Goal: Information Seeking & Learning: Learn about a topic

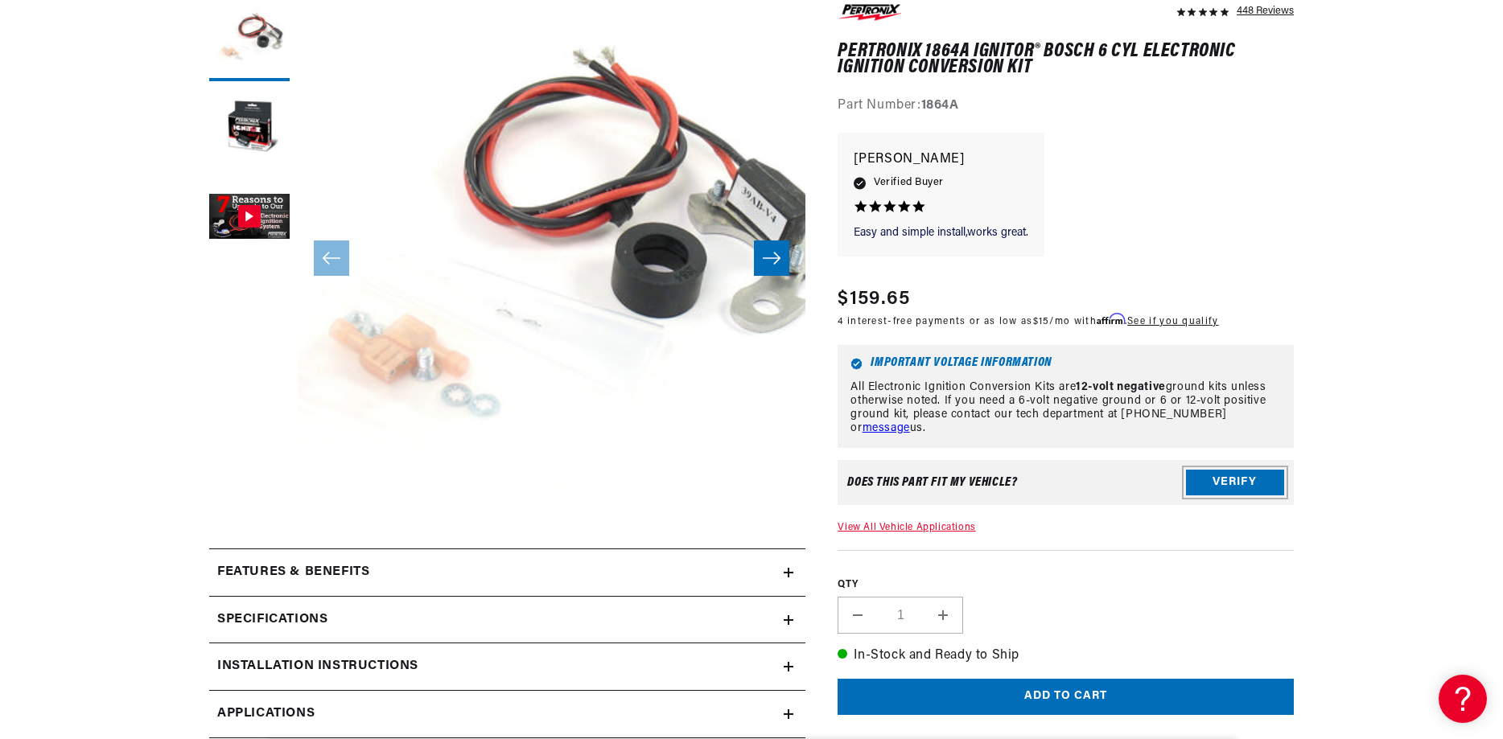
click at [1213, 481] on button "Verify" at bounding box center [1235, 483] width 98 height 26
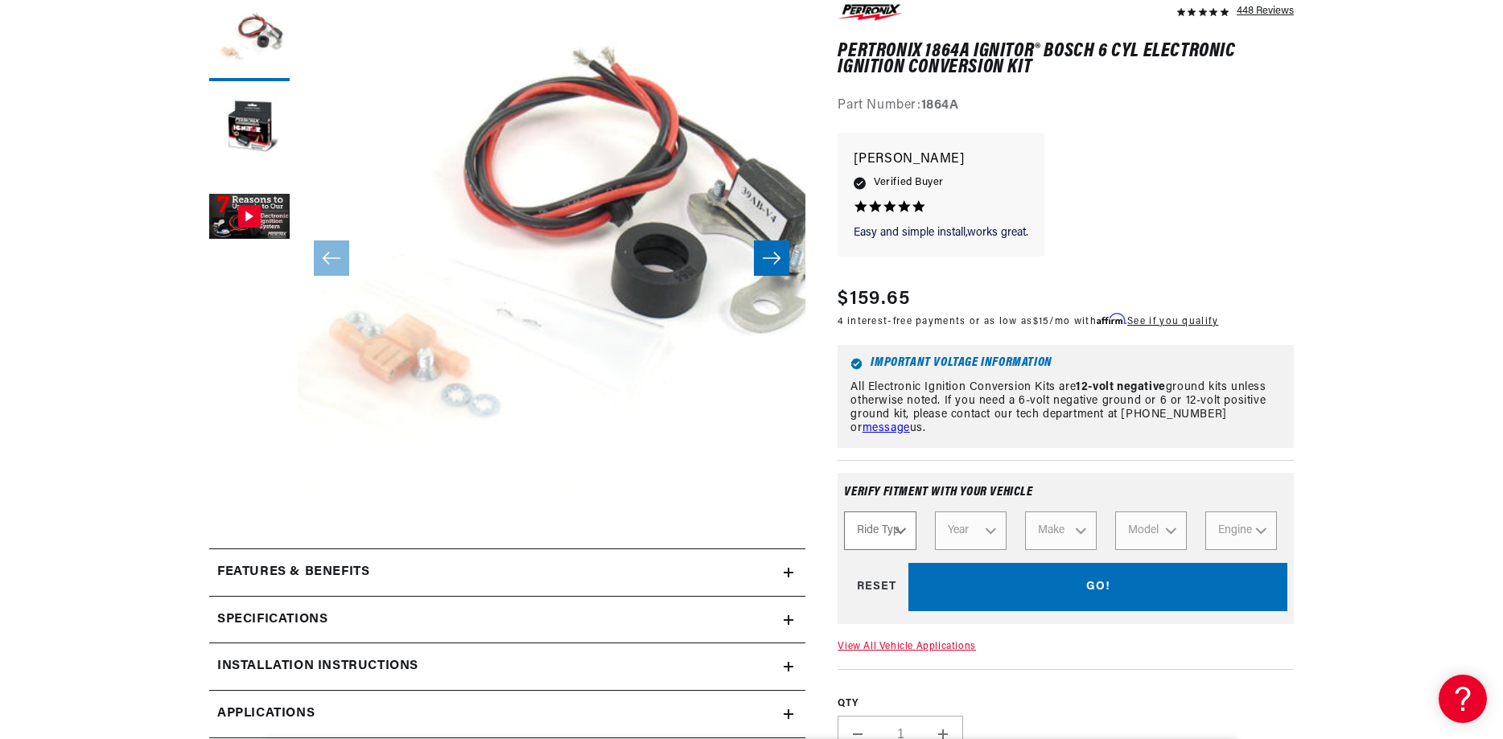
scroll to position [0, 488]
click at [900, 529] on select "Ride Type Automotive Agricultural Industrial Marine Motorcycle" at bounding box center [880, 531] width 72 height 39
select select "Automotive"
click at [844, 512] on select "Ride Type Automotive Agricultural Industrial Marine Motorcycle" at bounding box center [880, 531] width 72 height 39
select select "Automotive"
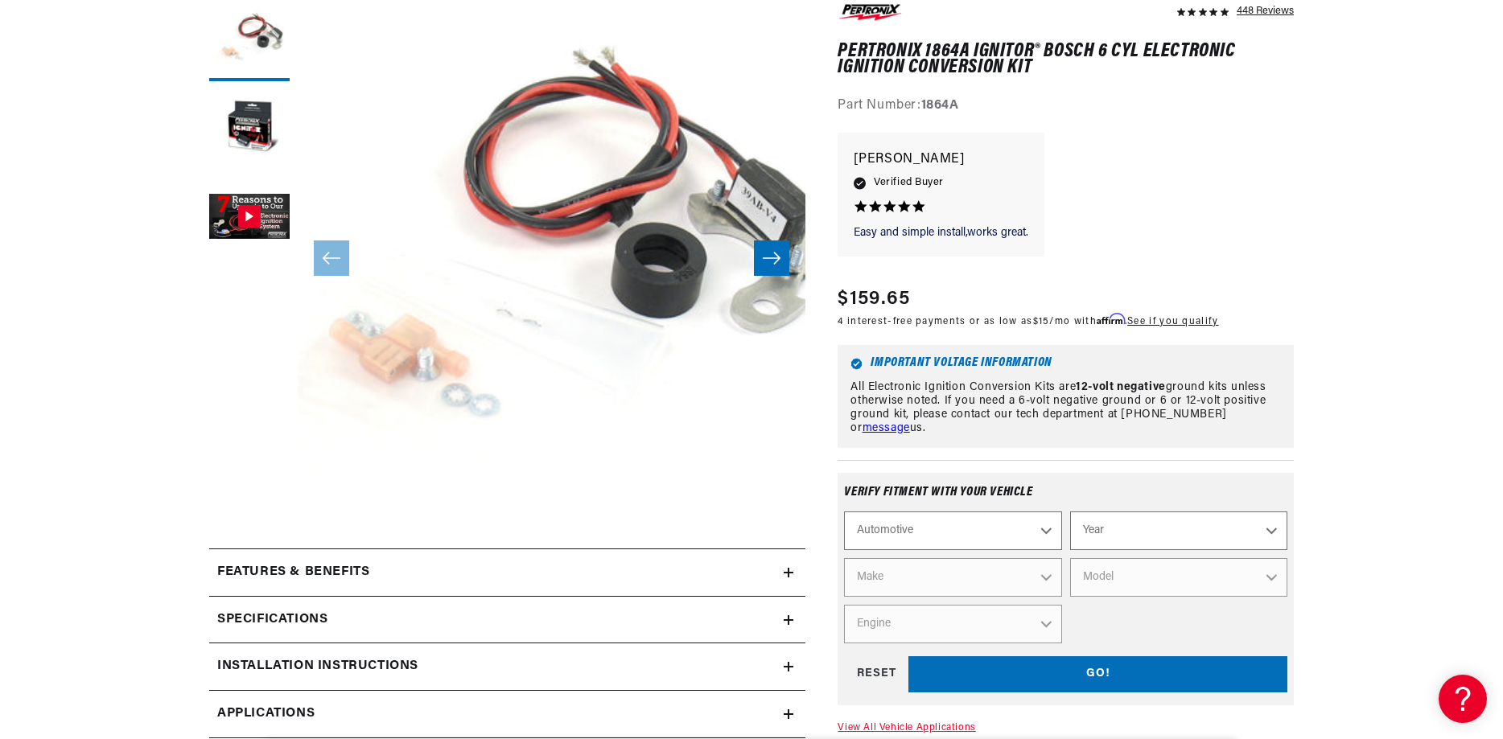
click at [1167, 527] on select "Year 2026 2025 2024 2023 2022 2021 2020 2019 2018 2017 2016 2015 2014 2013 2012…" at bounding box center [1178, 531] width 217 height 39
select select "1975"
click at [1070, 512] on select "Year 2026 2025 2024 2023 2022 2021 2020 2019 2018 2017 2016 2015 2014 2013 2012…" at bounding box center [1178, 531] width 217 height 39
select select "1975"
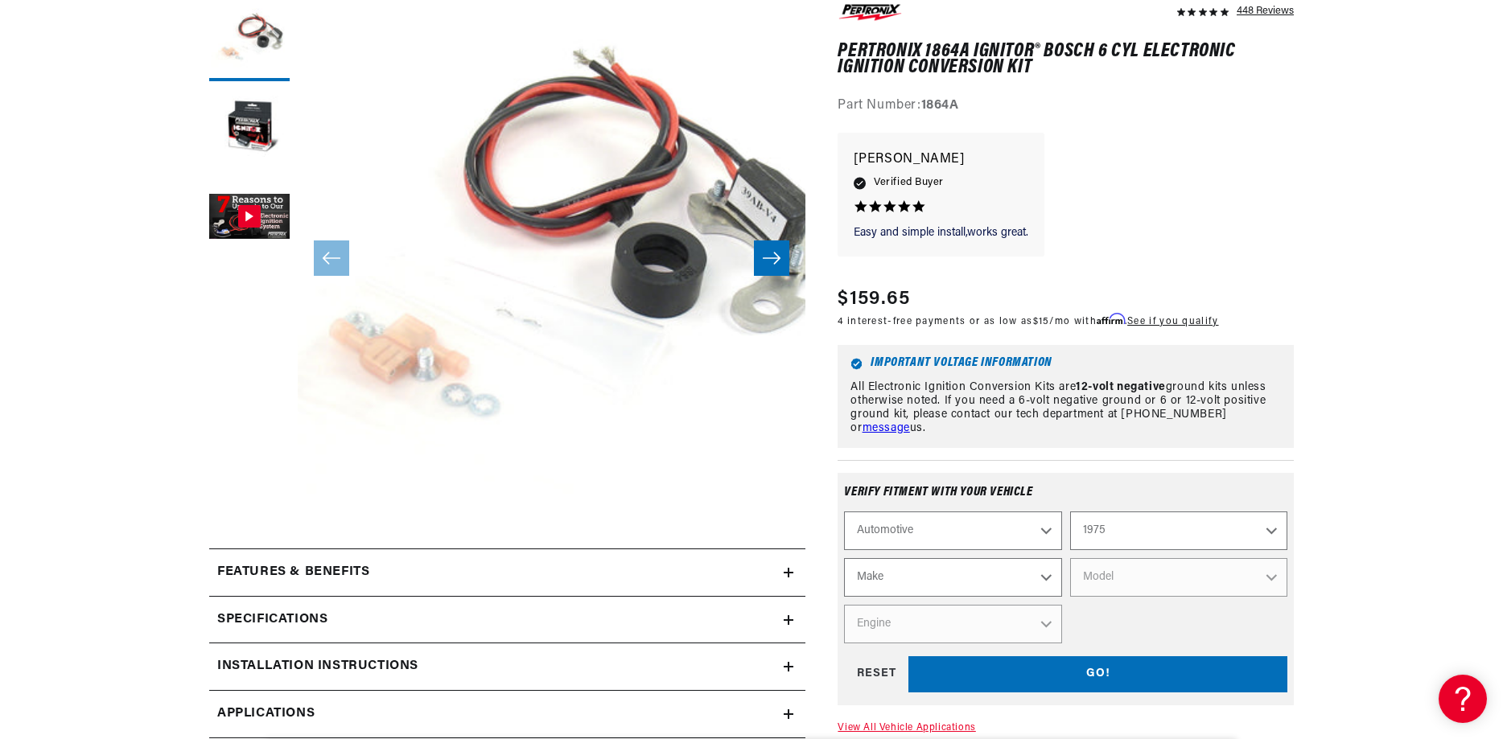
click at [997, 559] on select "Make Alfa Romeo American Motors Audi Austin BMW Buick Cadillac Checker Chevrole…" at bounding box center [952, 577] width 217 height 39
select select "GMC"
click at [844, 558] on select "Make Alfa Romeo American Motors Audi Austin BMW Buick Cadillac Checker Chevrole…" at bounding box center [952, 577] width 217 height 39
select select "GMC"
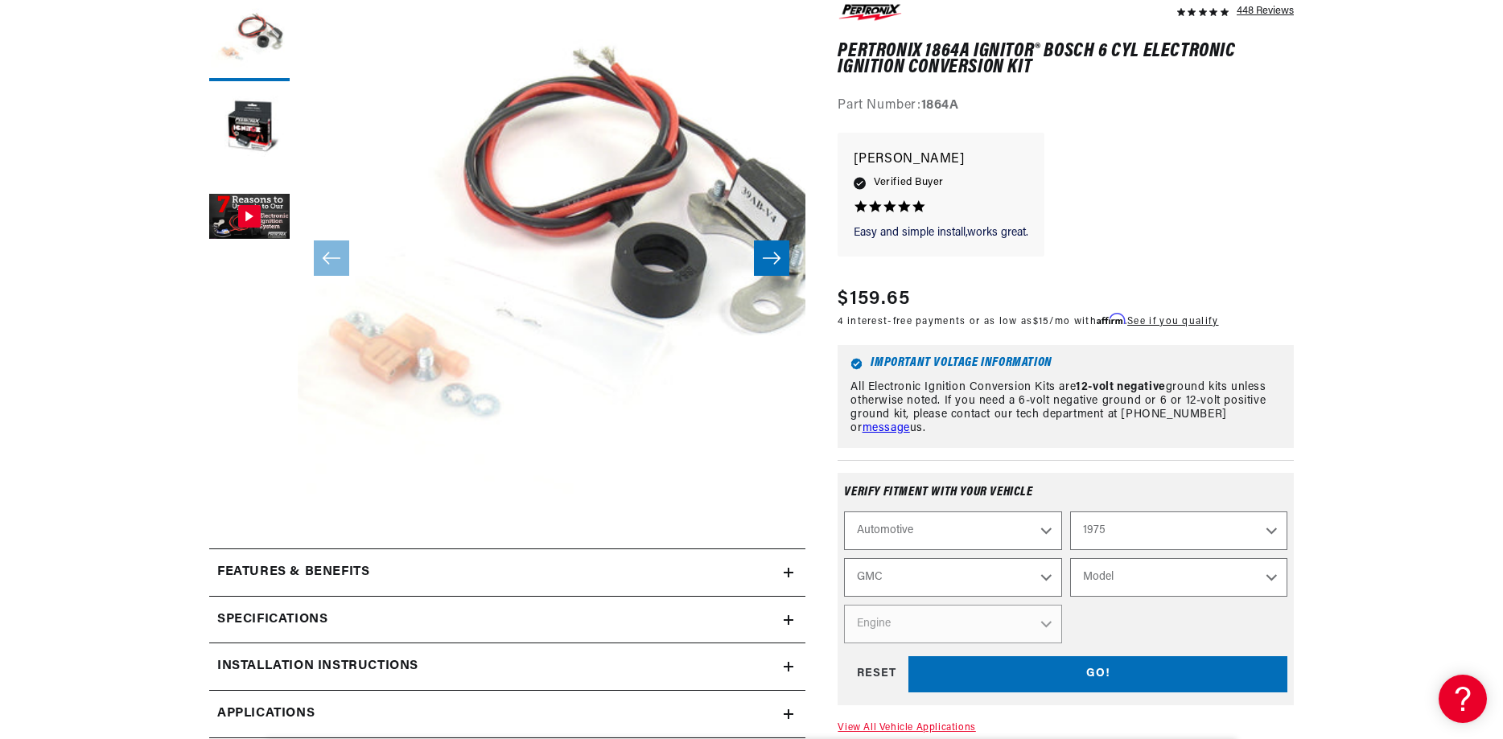
click at [1120, 582] on select "Model C15 C15 Suburban C25 C25 Suburban C35 G15 G25 G35 Jimmy K15 K15 Suburban …" at bounding box center [1178, 577] width 217 height 39
click at [884, 576] on select "Alfa Romeo American Motors Audi Austin BMW Buick Cadillac Checker Chevrolet Chr…" at bounding box center [952, 577] width 217 height 39
click at [247, 559] on button "Open media 1 in modal" at bounding box center [247, 559] width 0 height 0
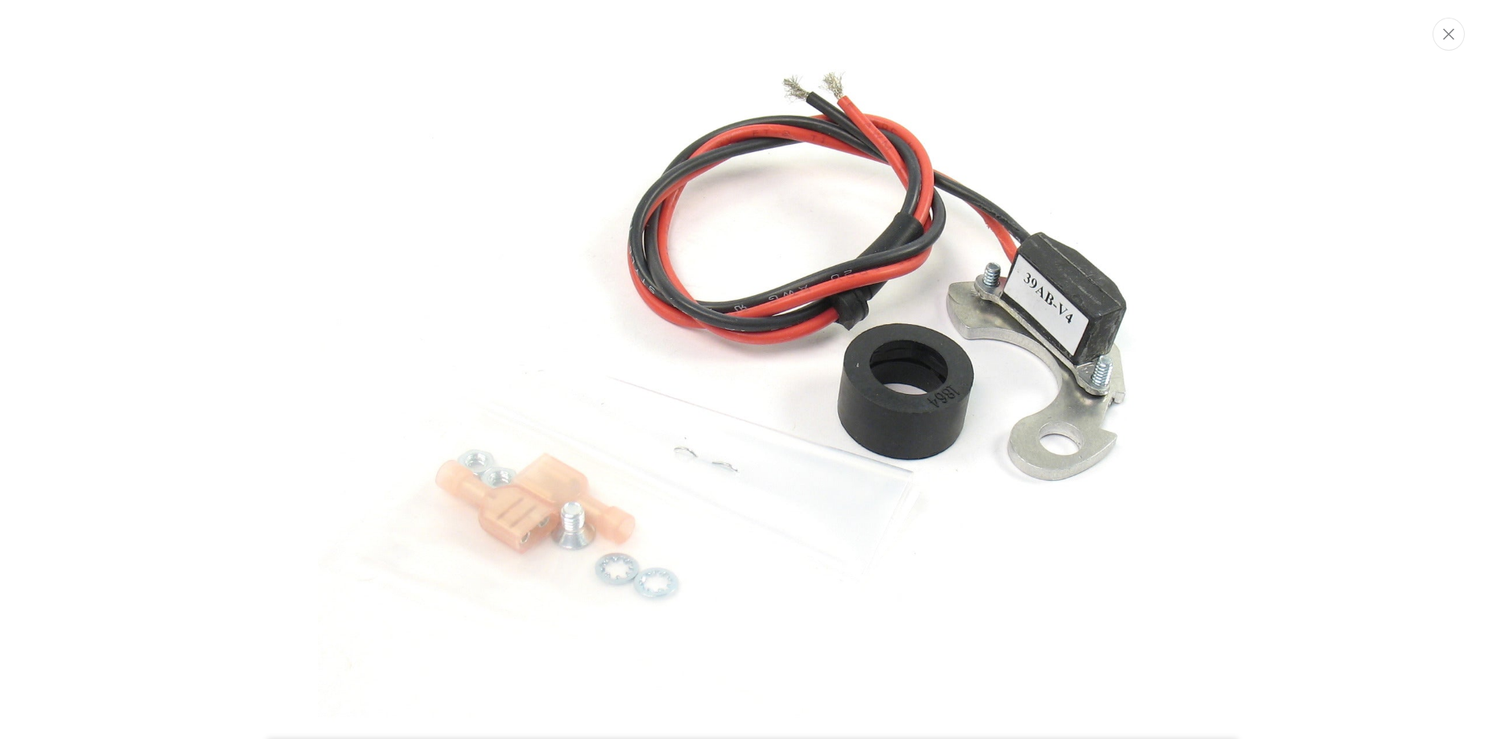
scroll to position [0, 0]
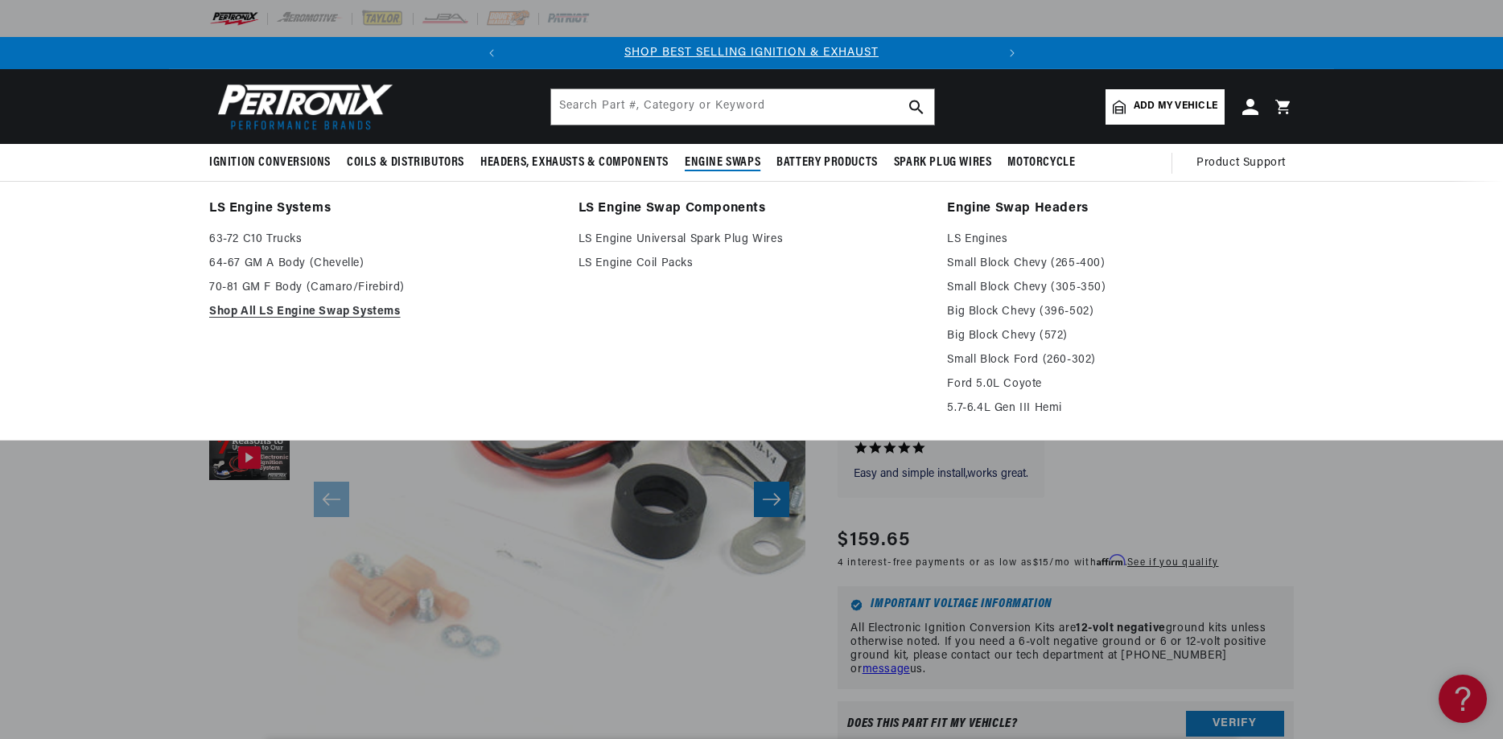
scroll to position [0, 488]
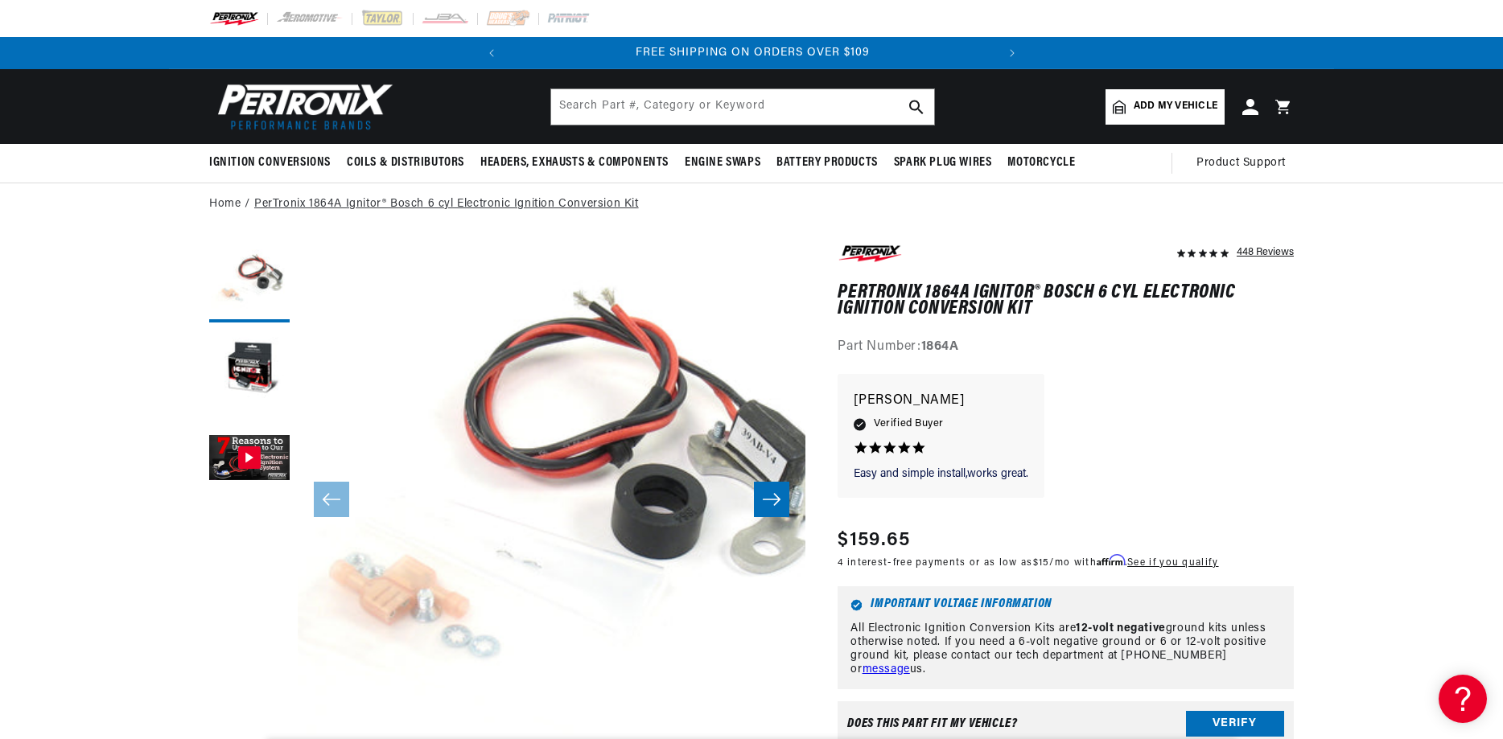
click at [313, 204] on link "PerTronix 1864A Ignitor® Bosch 6 cyl Electronic Ignition Conversion Kit" at bounding box center [446, 205] width 385 height 18
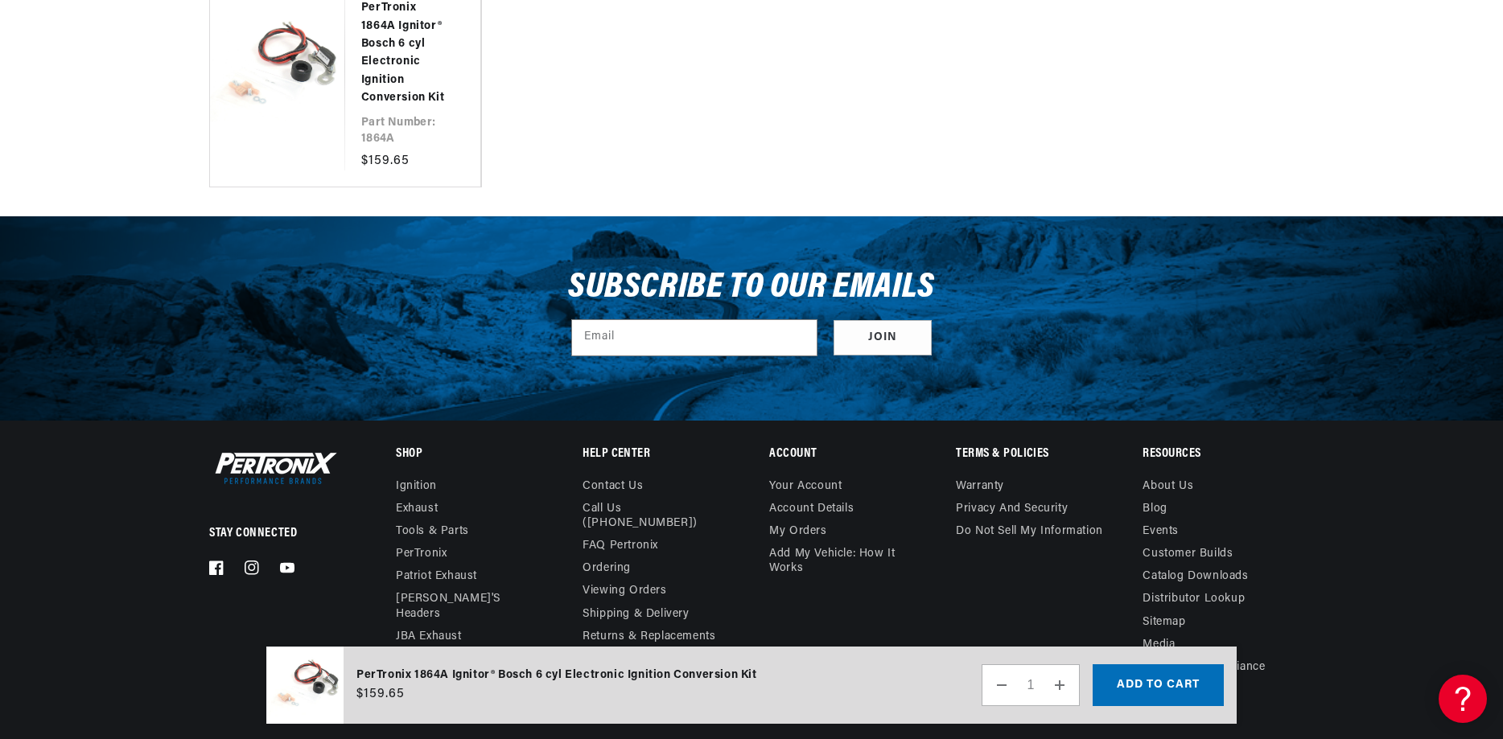
scroll to position [4777, 0]
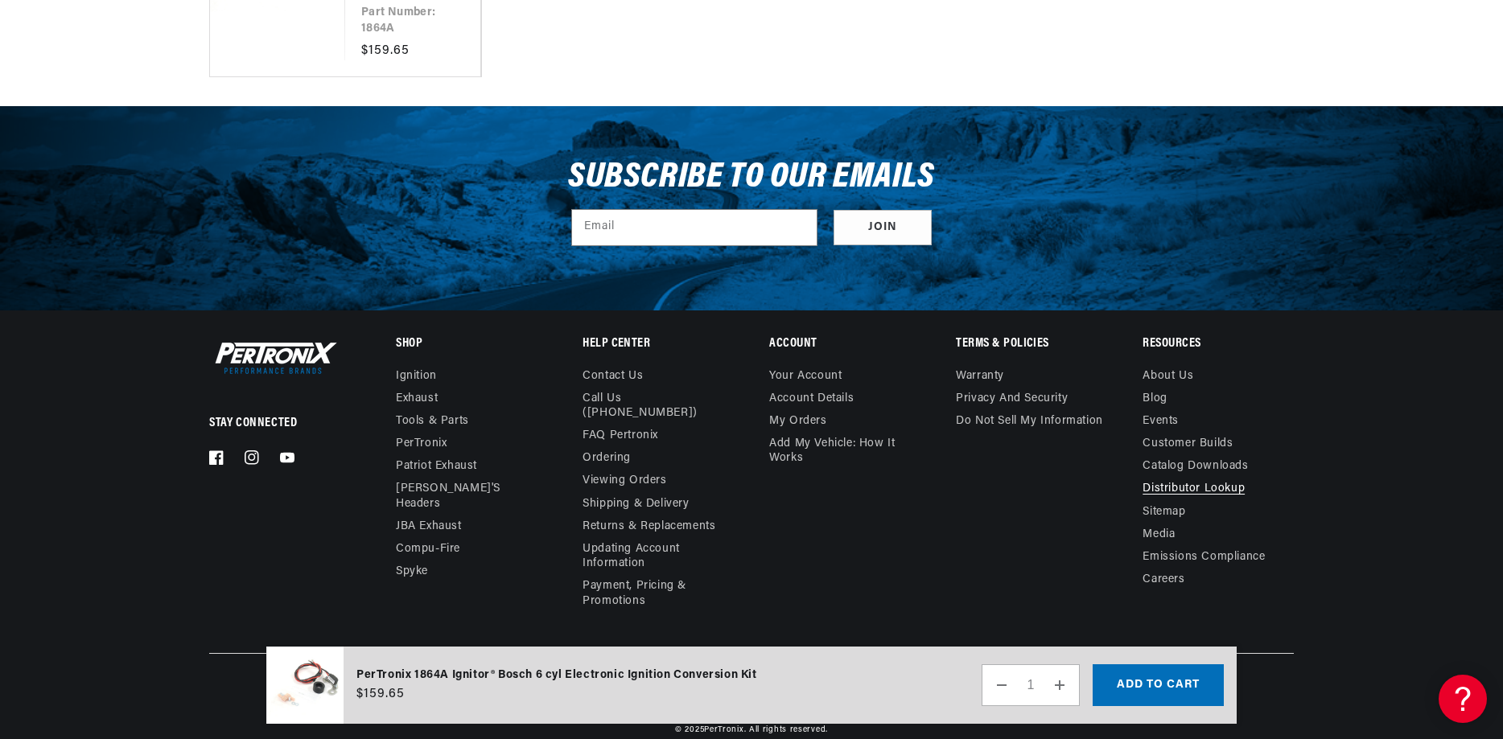
click at [1175, 478] on link "Distributor Lookup" at bounding box center [1194, 489] width 102 height 23
